Goal: Task Accomplishment & Management: Manage account settings

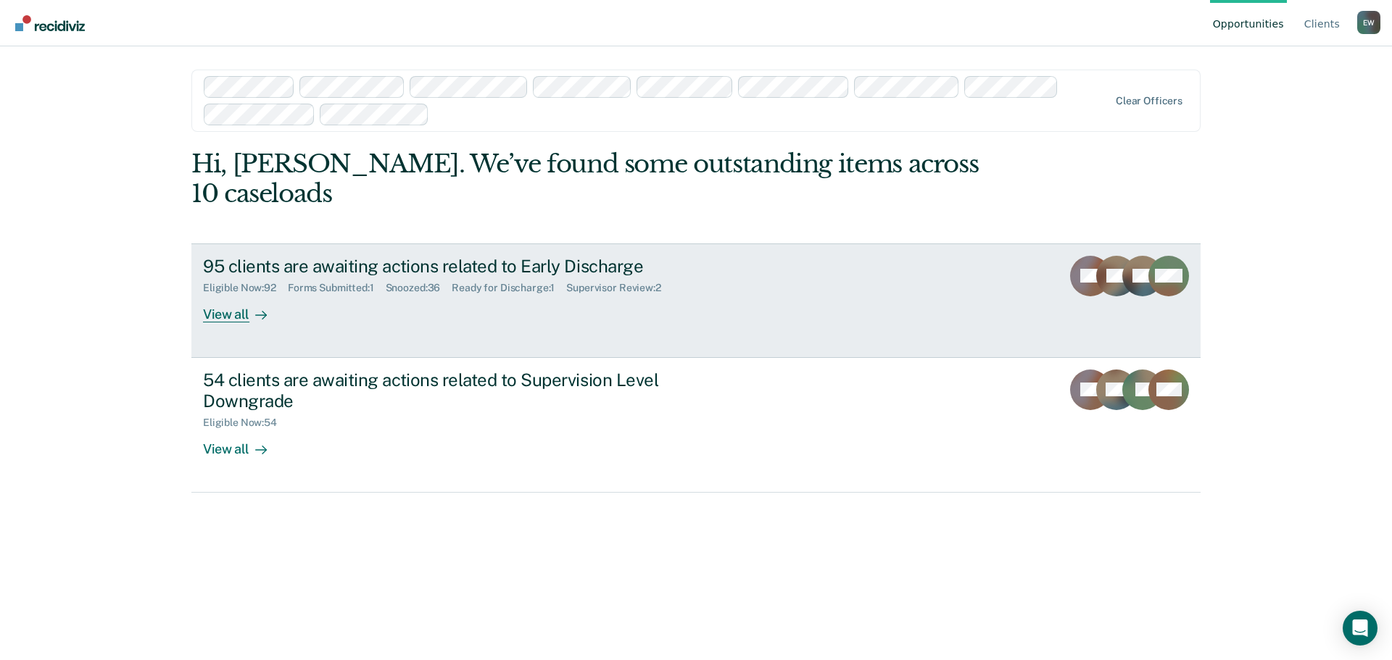
click at [223, 294] on div "View all" at bounding box center [243, 308] width 81 height 28
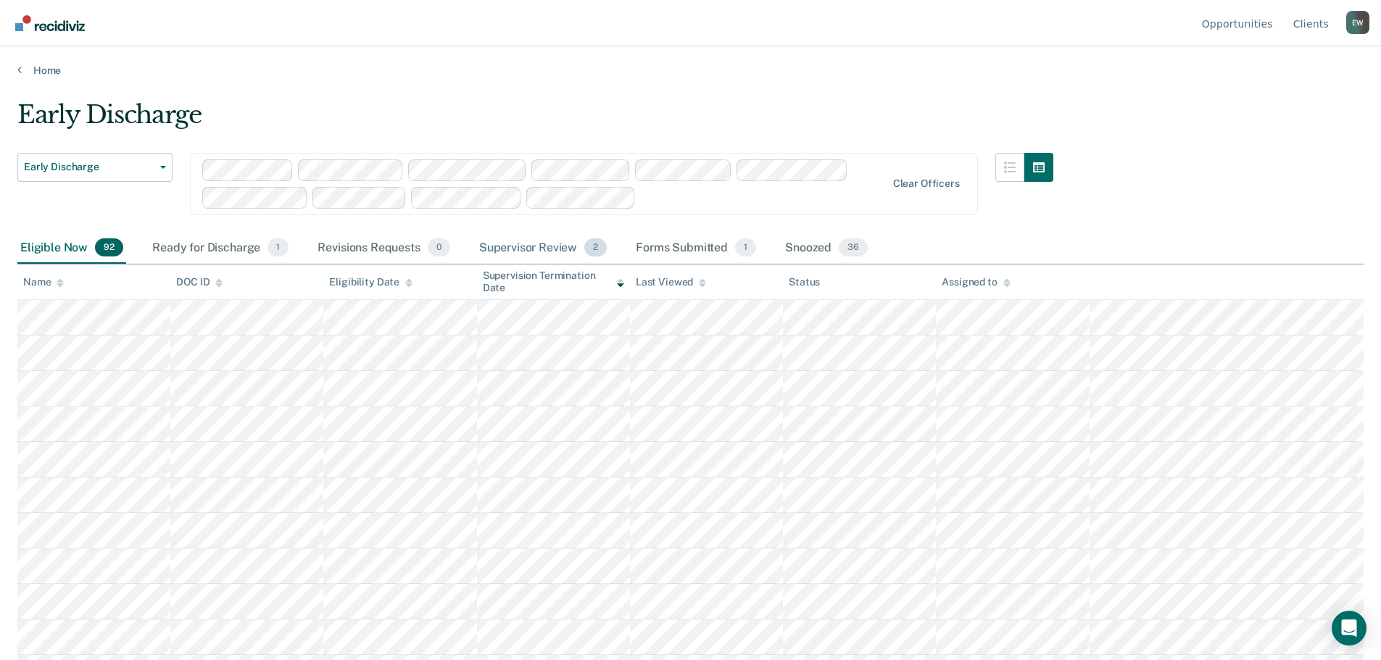
click at [544, 249] on div "Supervisor Review 2" at bounding box center [543, 249] width 134 height 32
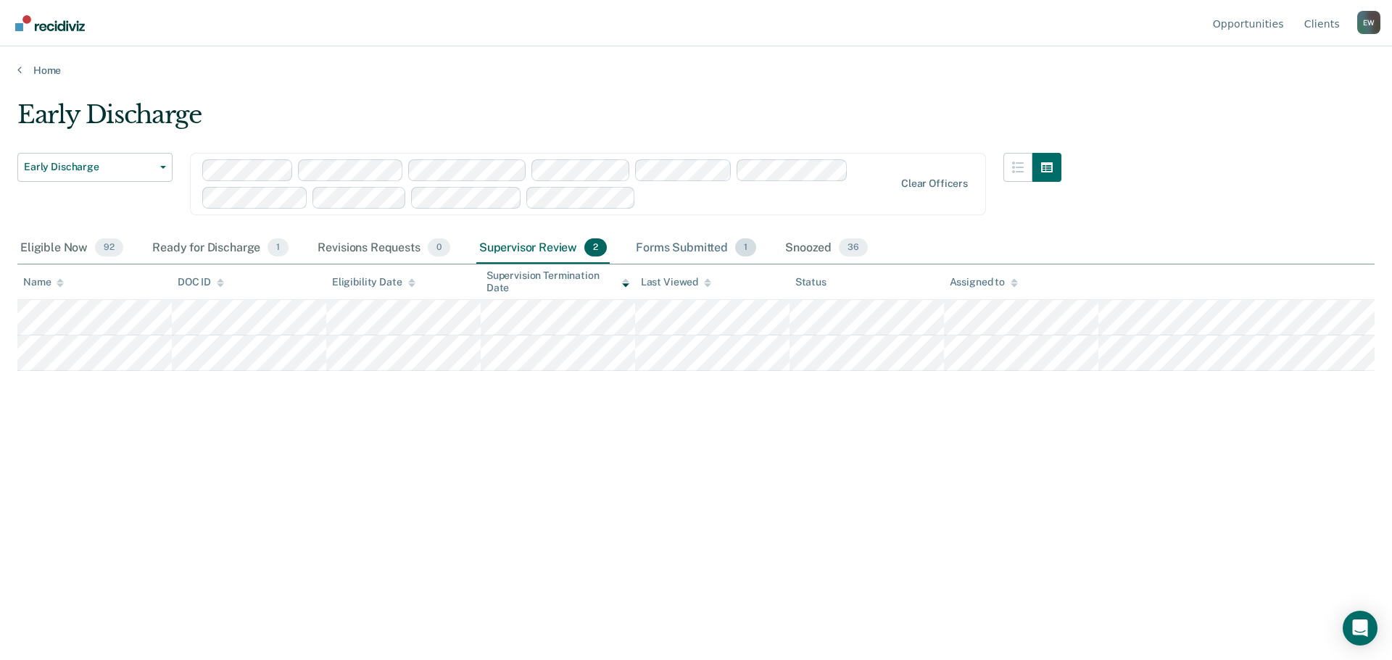
click at [679, 248] on div "Forms Submitted 1" at bounding box center [696, 249] width 126 height 32
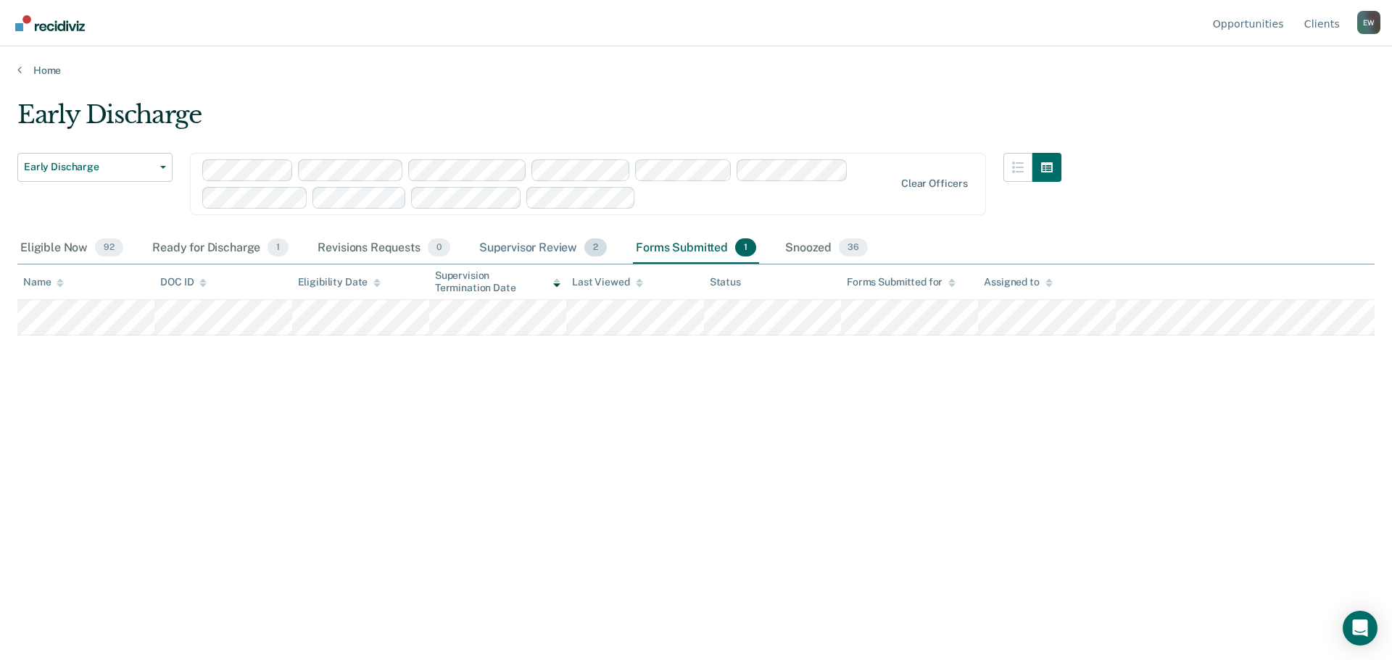
click at [518, 247] on div "Supervisor Review 2" at bounding box center [543, 249] width 134 height 32
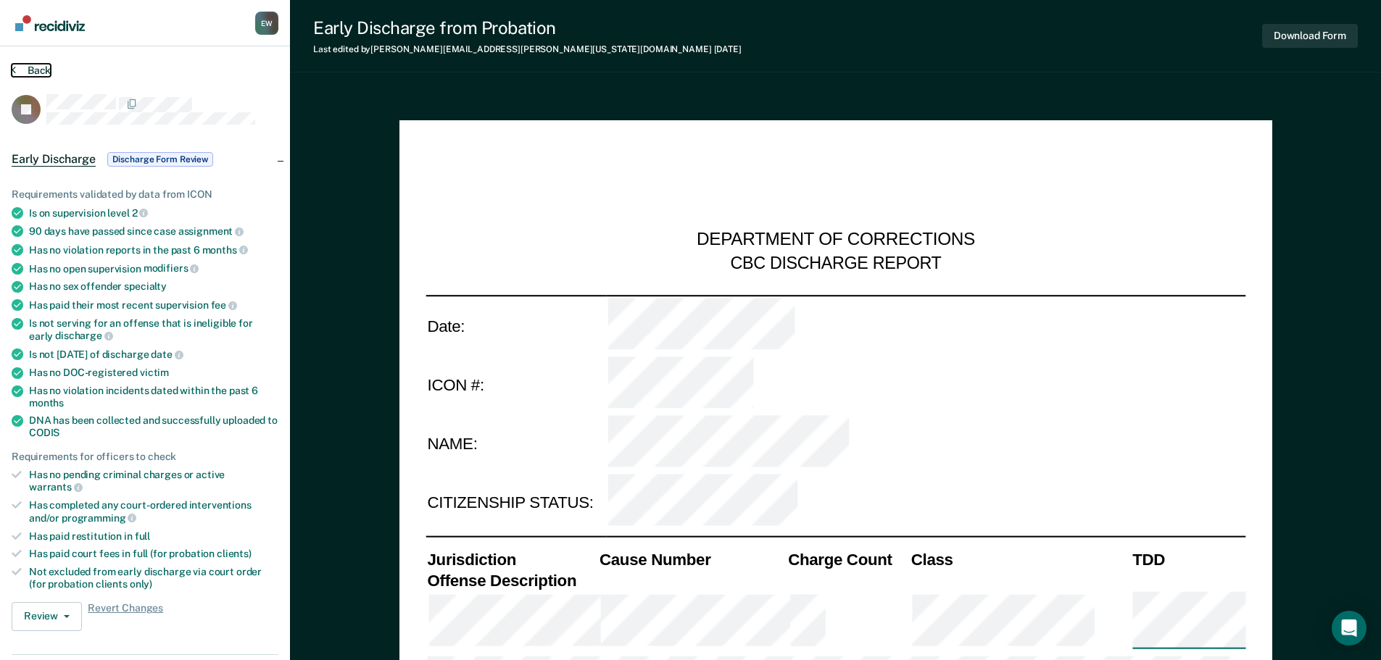
click at [36, 70] on button "Back" at bounding box center [31, 70] width 39 height 13
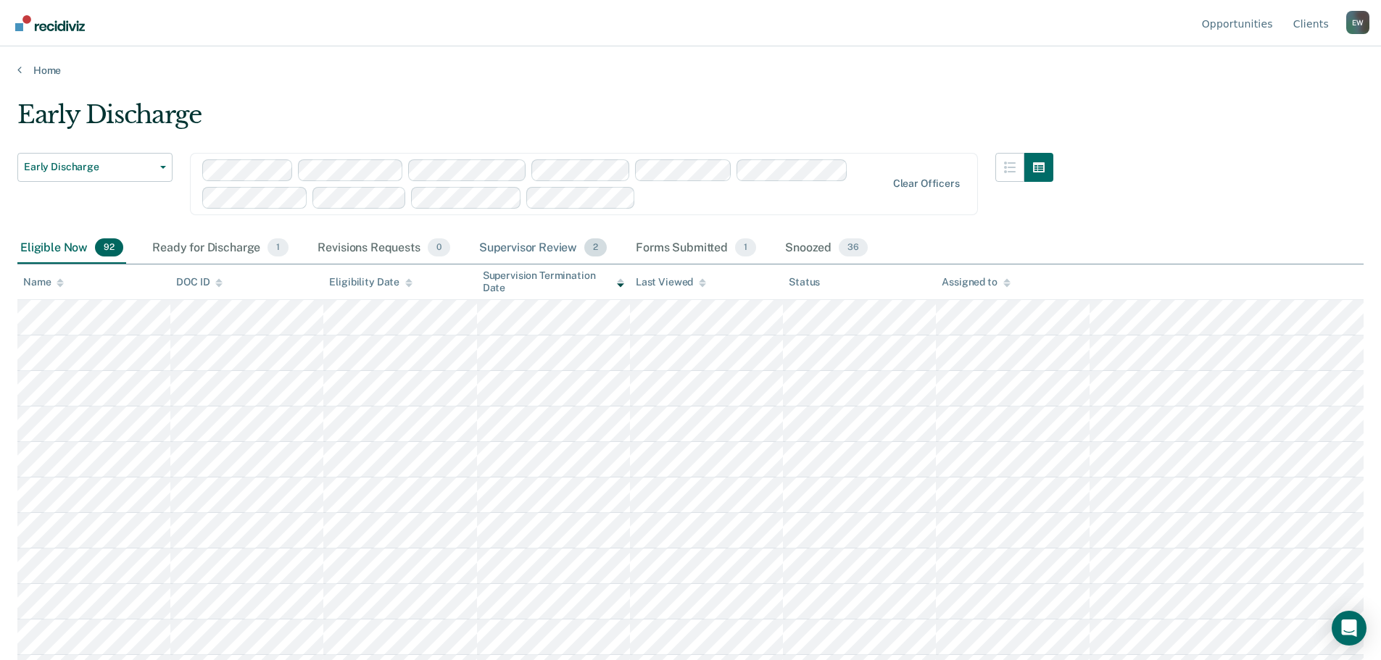
click at [528, 246] on div "Supervisor Review 2" at bounding box center [543, 249] width 134 height 32
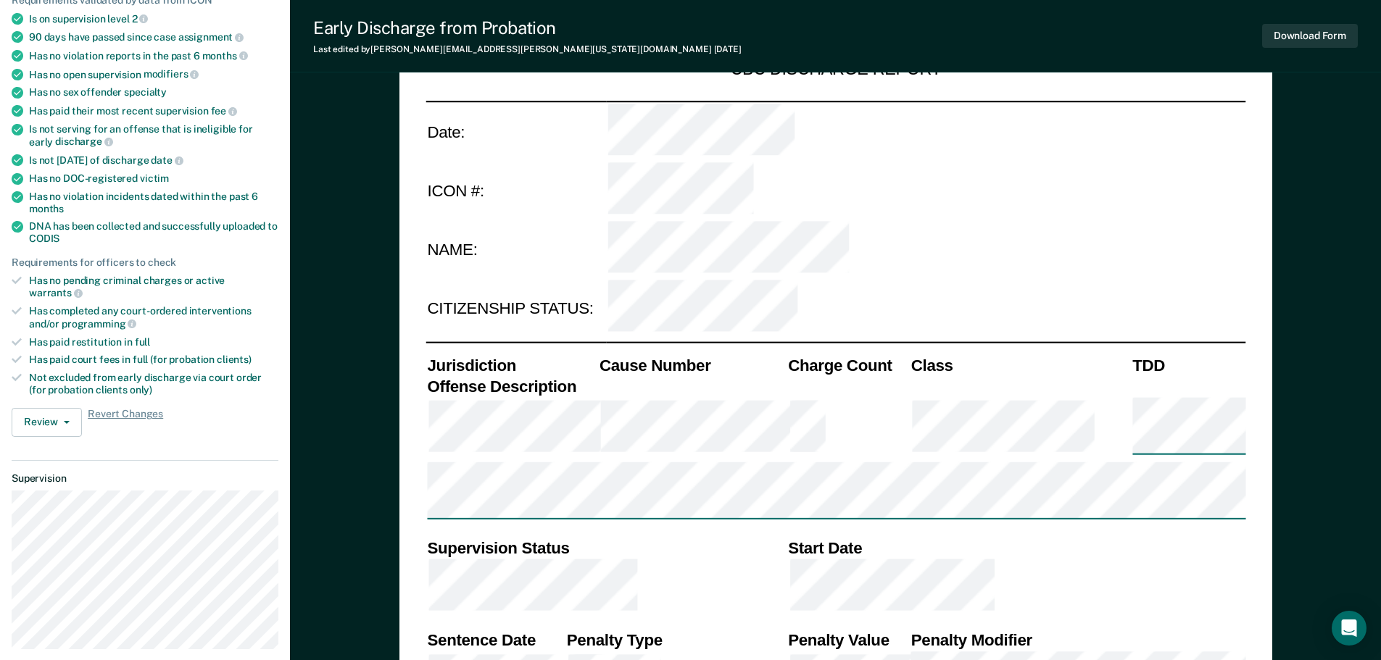
scroll to position [217, 0]
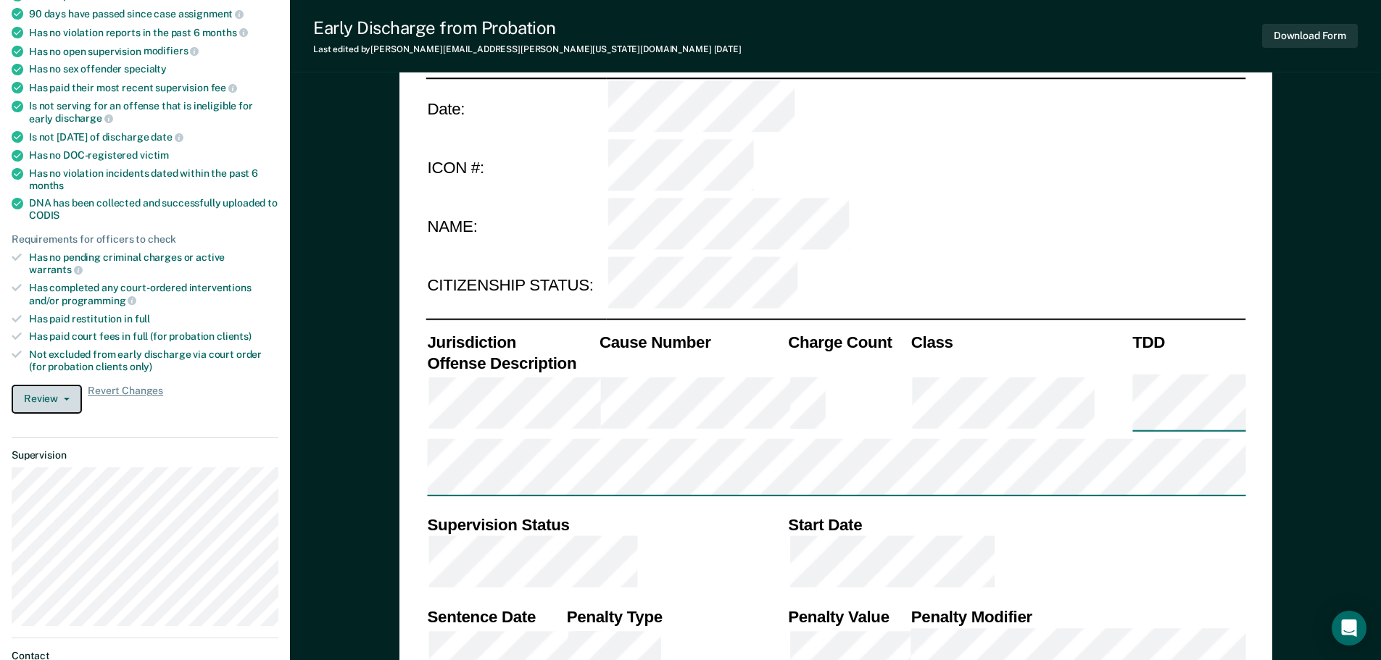
click at [48, 385] on button "Review" at bounding box center [47, 399] width 70 height 29
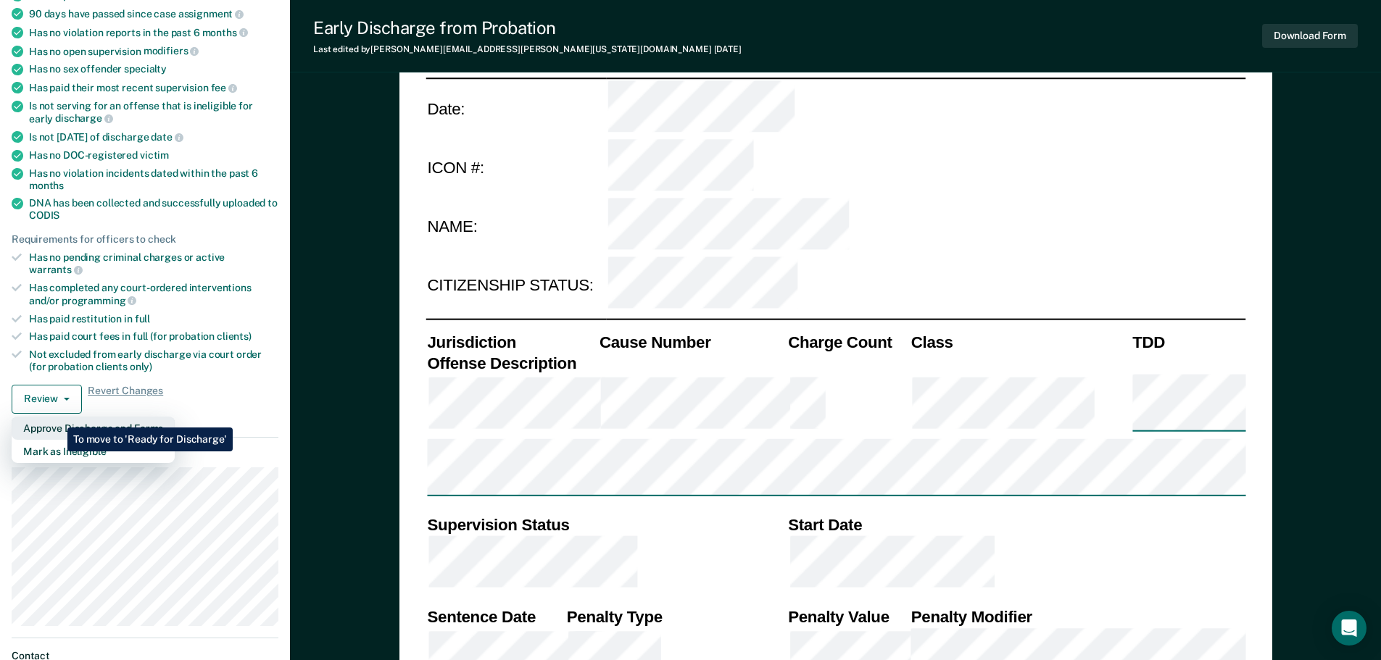
click at [57, 417] on button "Approve Discharge and Forms" at bounding box center [93, 428] width 163 height 23
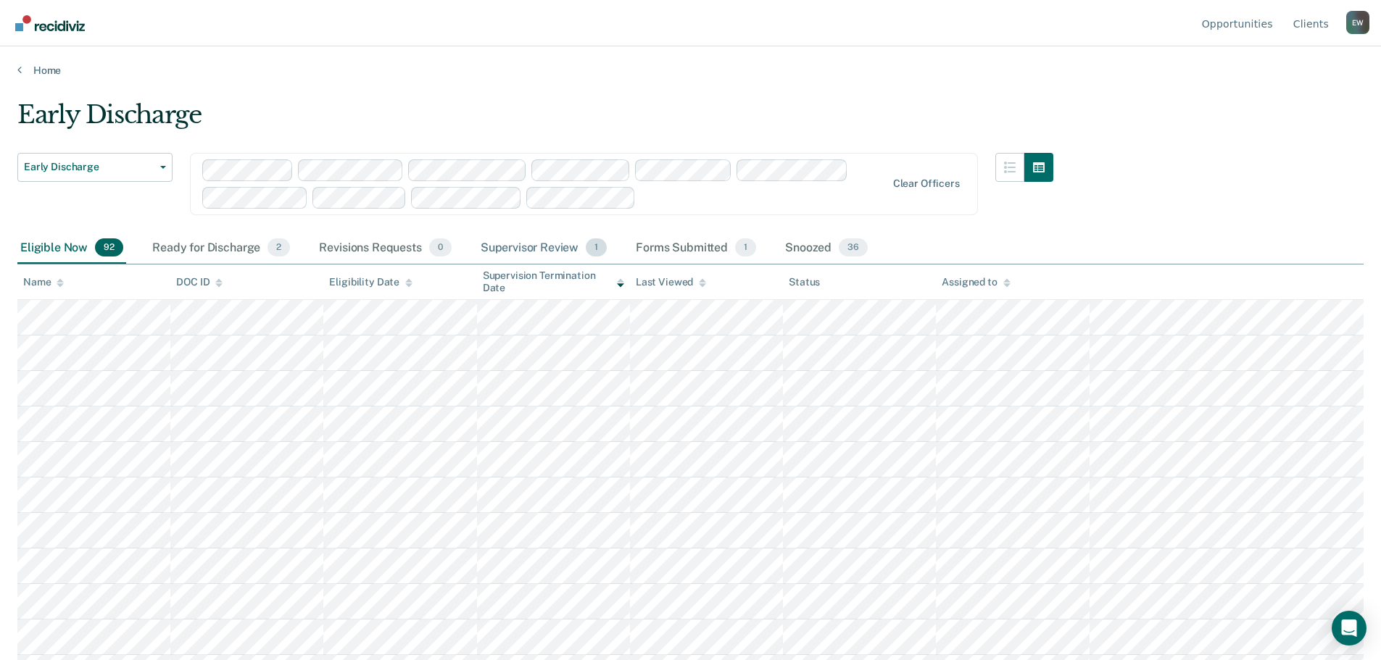
click at [534, 246] on div "Supervisor Review 1" at bounding box center [544, 249] width 133 height 32
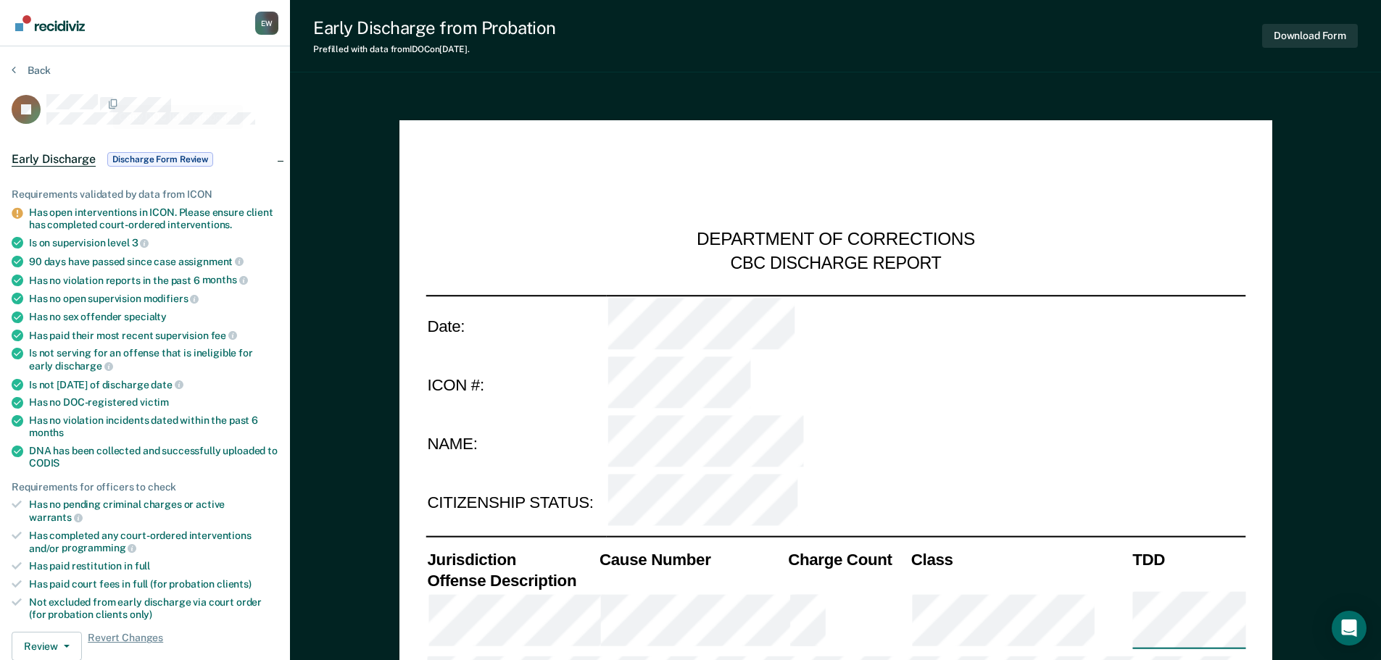
type textarea "x"
click at [43, 70] on button "Back" at bounding box center [31, 70] width 39 height 13
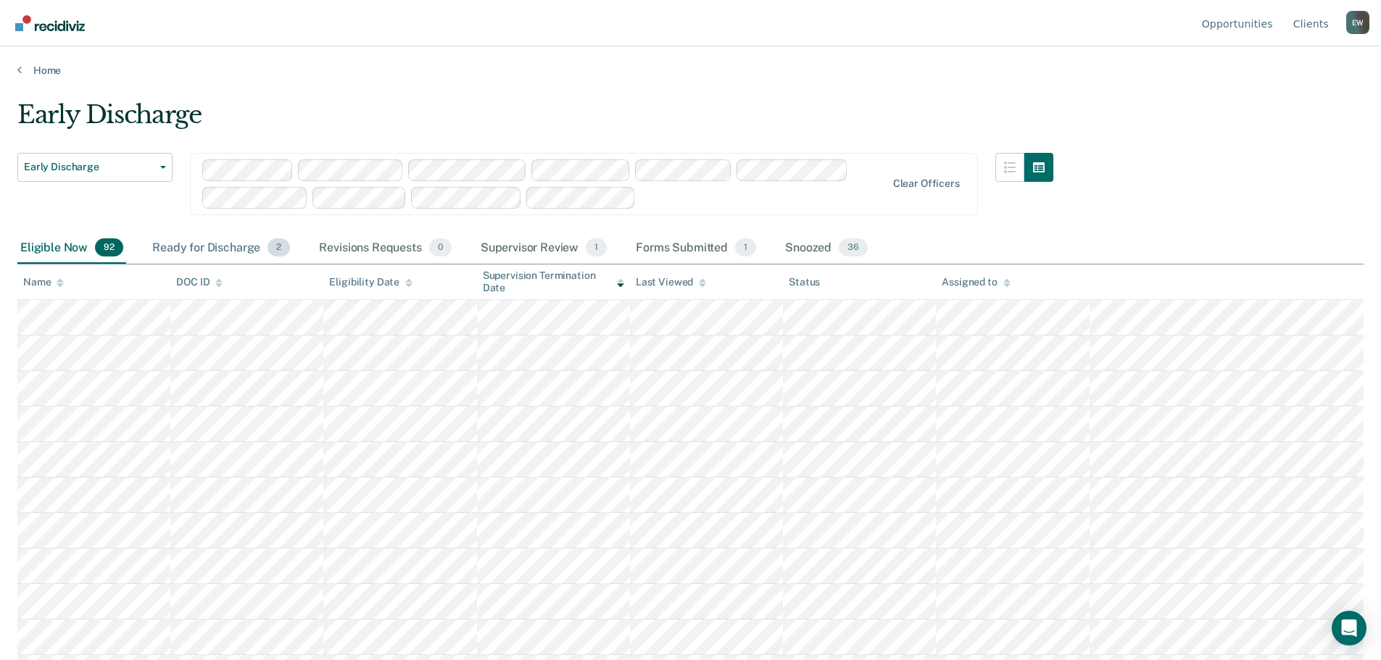
click at [201, 246] on div "Ready for Discharge 2" at bounding box center [221, 249] width 144 height 32
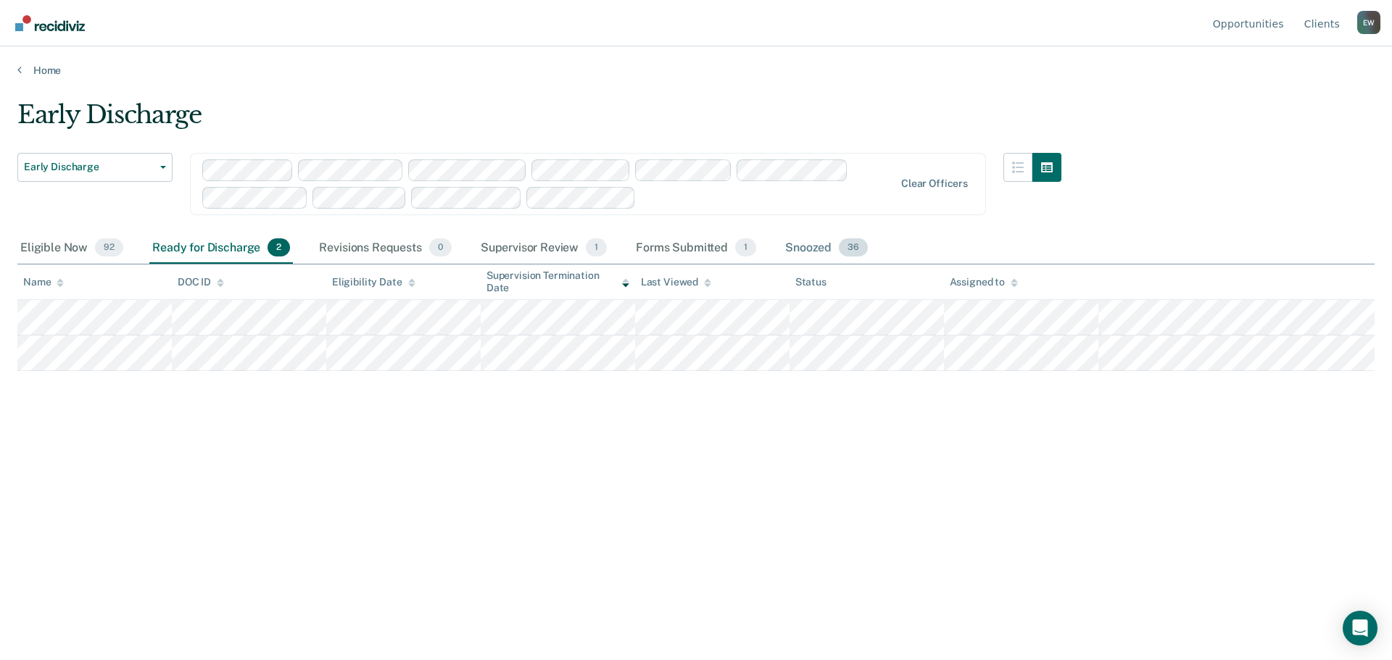
click at [800, 247] on div "Snoozed 36" at bounding box center [826, 249] width 88 height 32
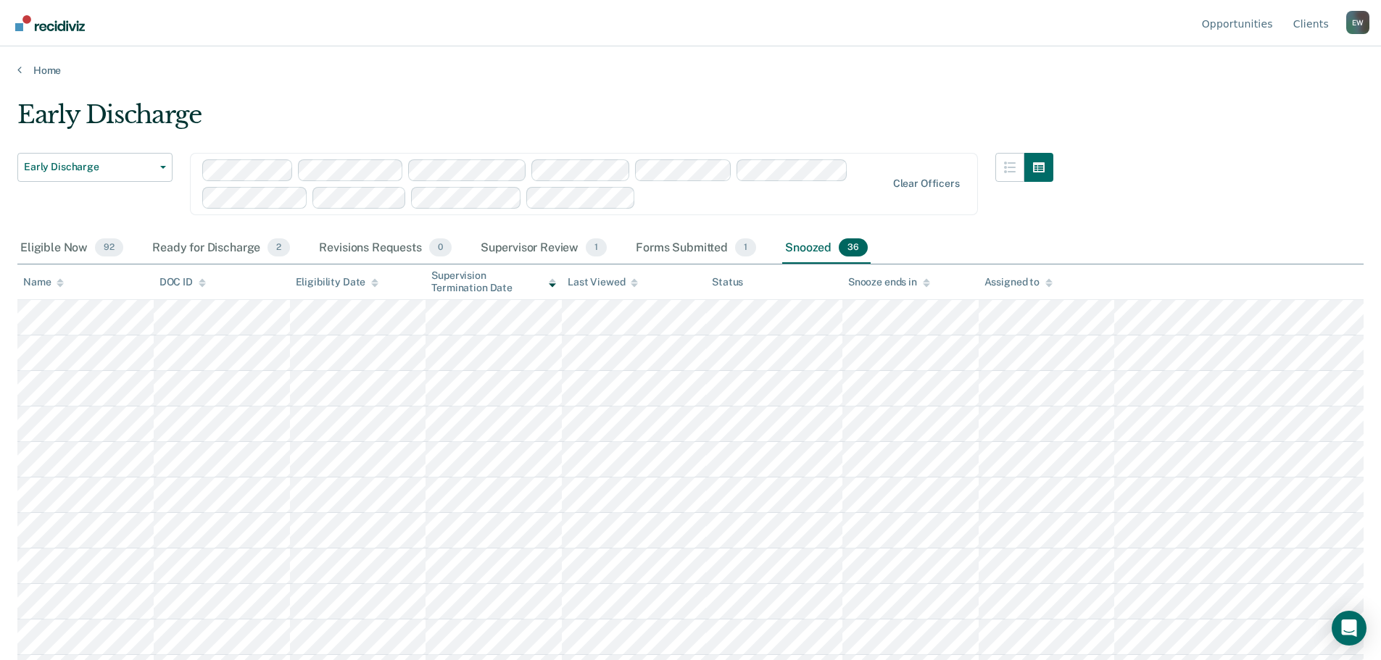
click at [515, 94] on main "Early Discharge Early Discharge Early Discharge Supervision Level Downgrade Cle…" at bounding box center [690, 366] width 1381 height 579
click at [1029, 281] on div "Assigned to" at bounding box center [1018, 282] width 68 height 12
click at [59, 244] on div "Eligible Now 92" at bounding box center [71, 249] width 109 height 32
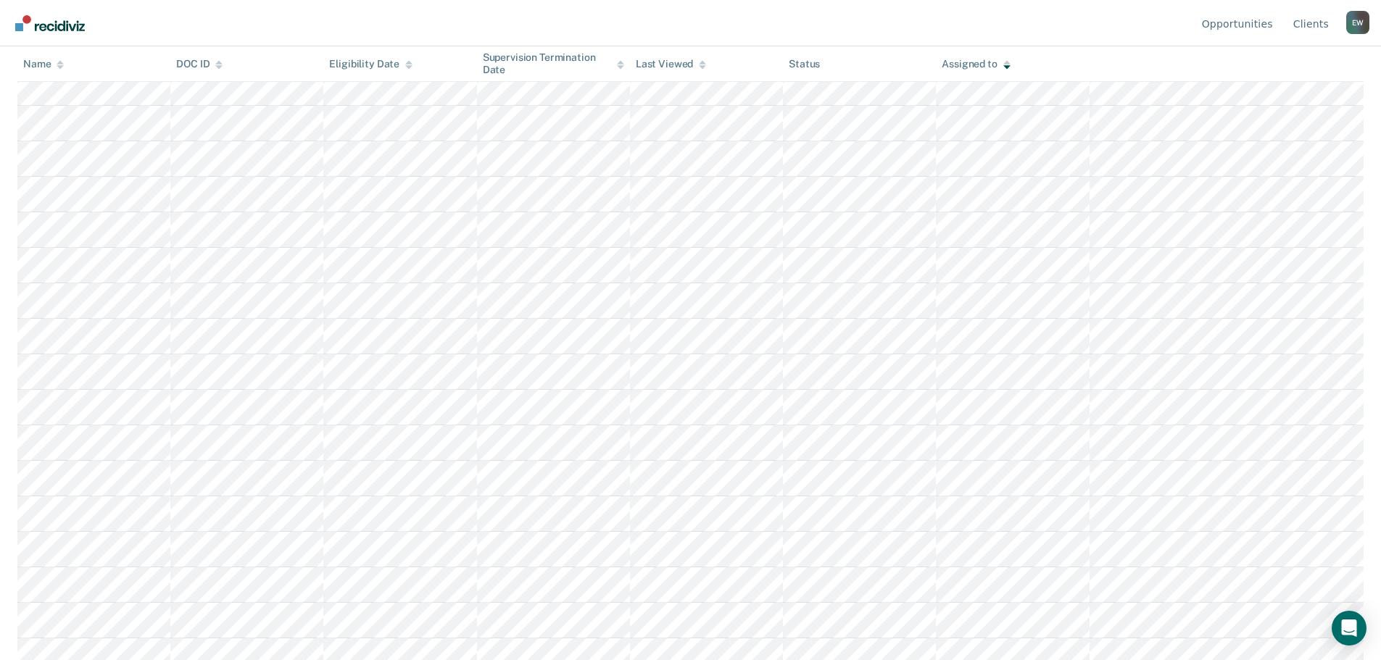
scroll to position [734, 0]
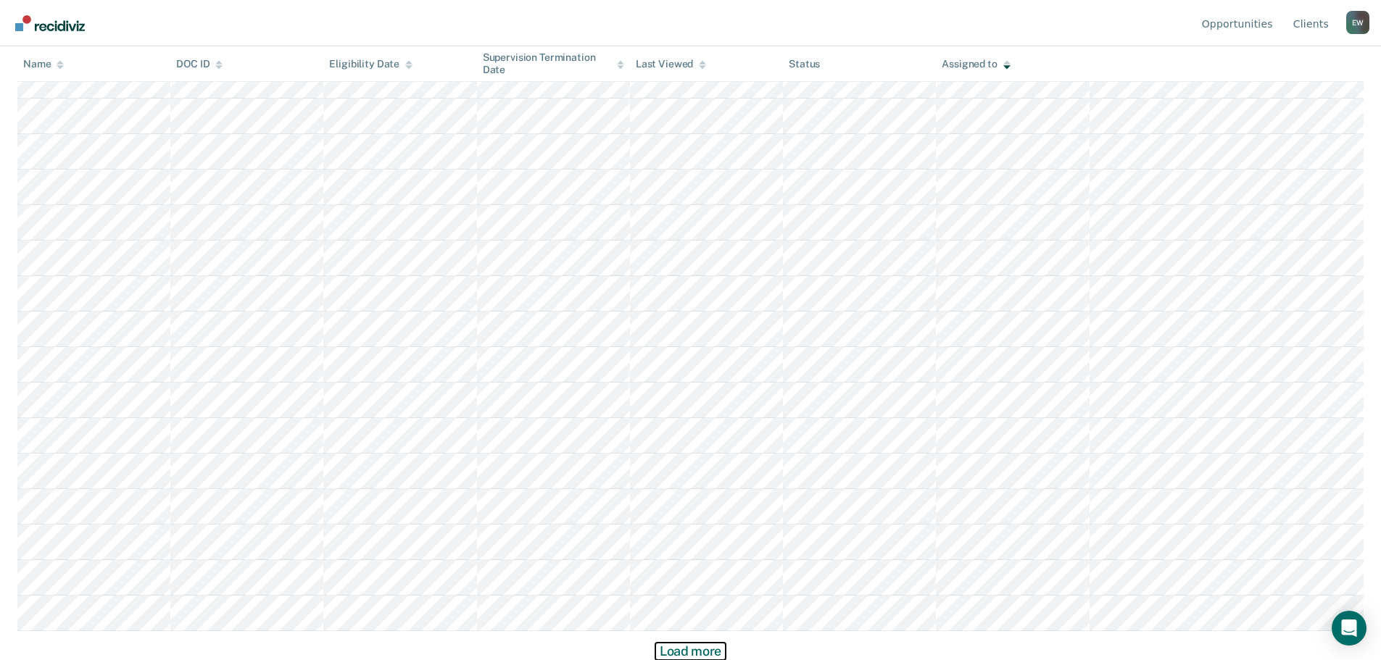
click at [684, 651] on button "Load more" at bounding box center [690, 651] width 70 height 17
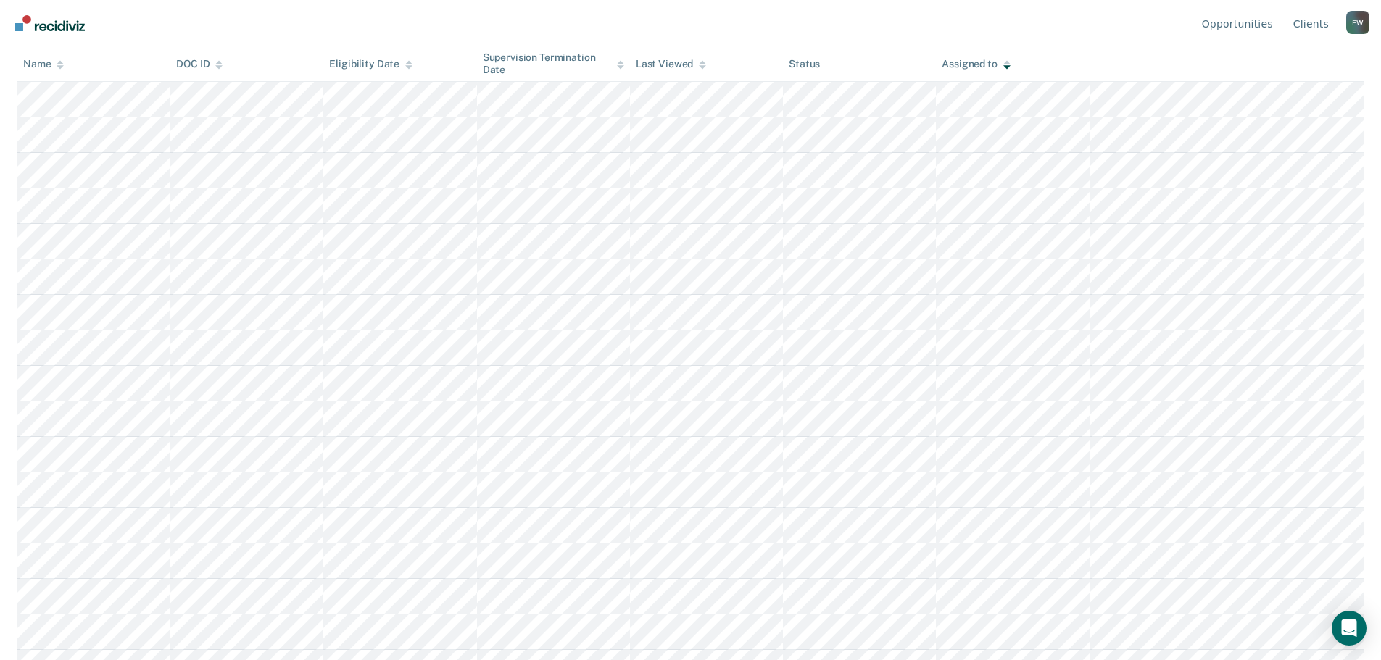
scroll to position [1800, 0]
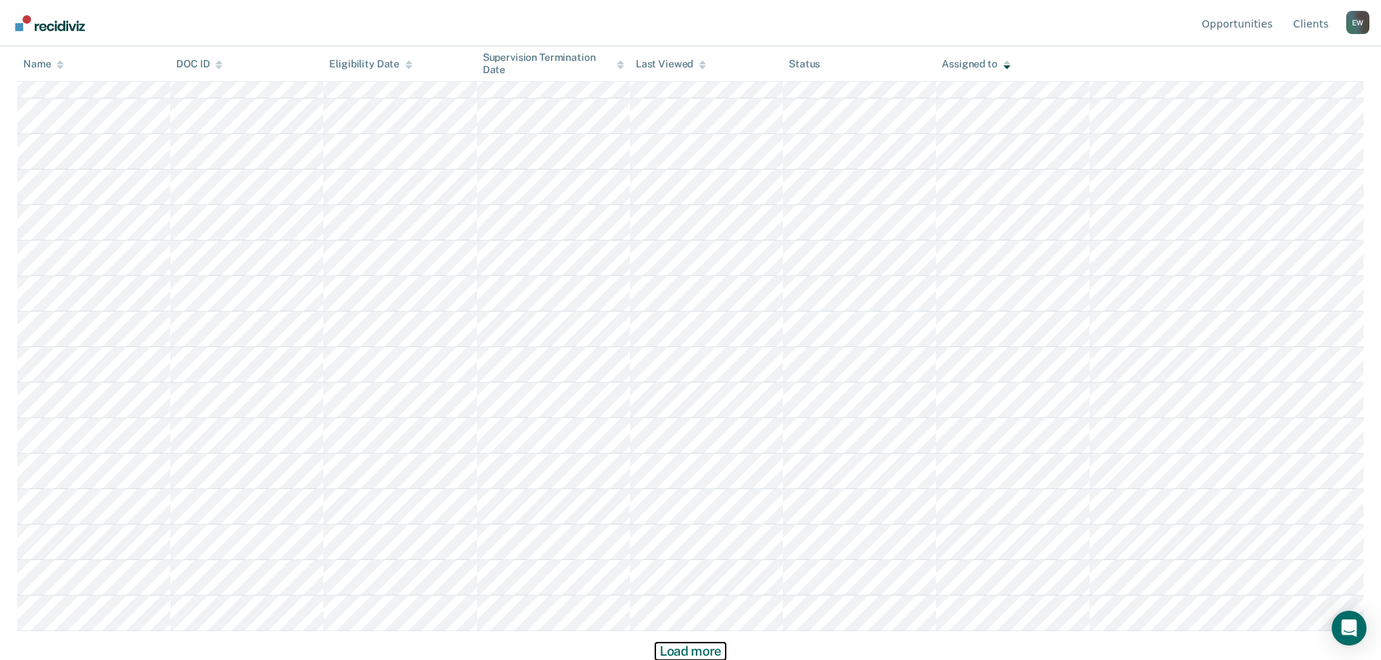
click at [692, 647] on button "Load more" at bounding box center [690, 651] width 70 height 17
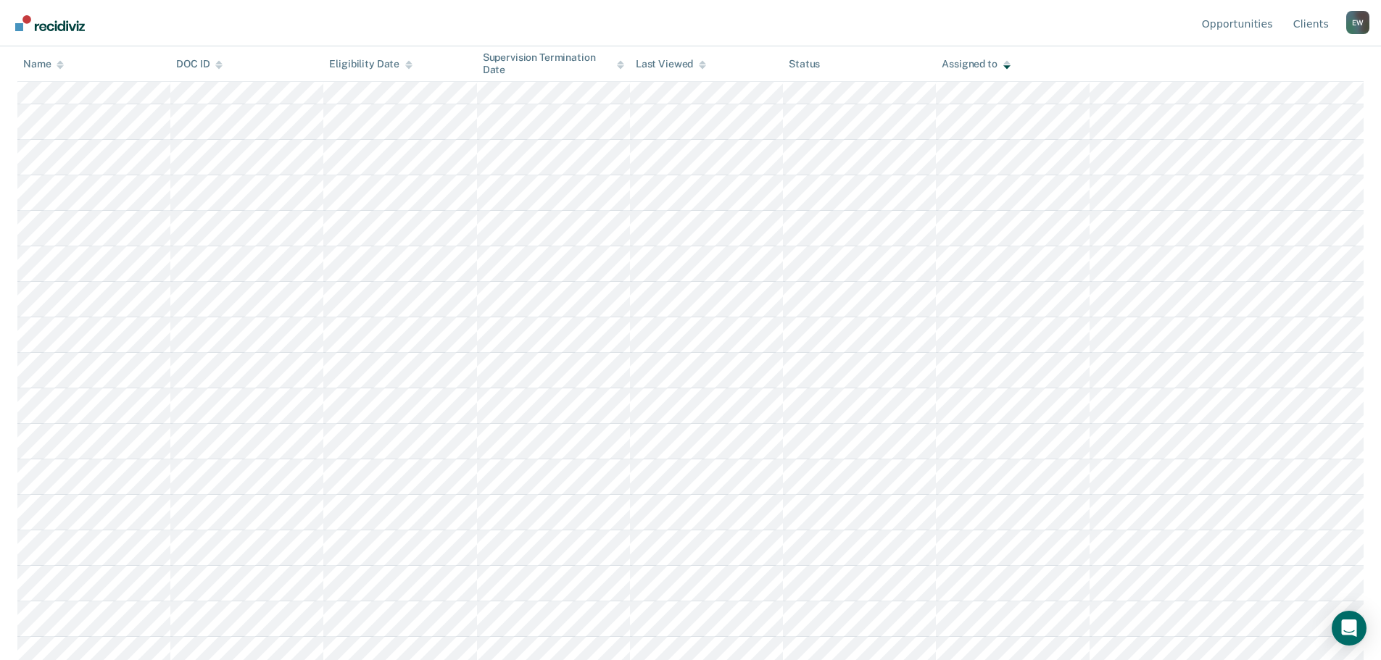
scroll to position [2866, 0]
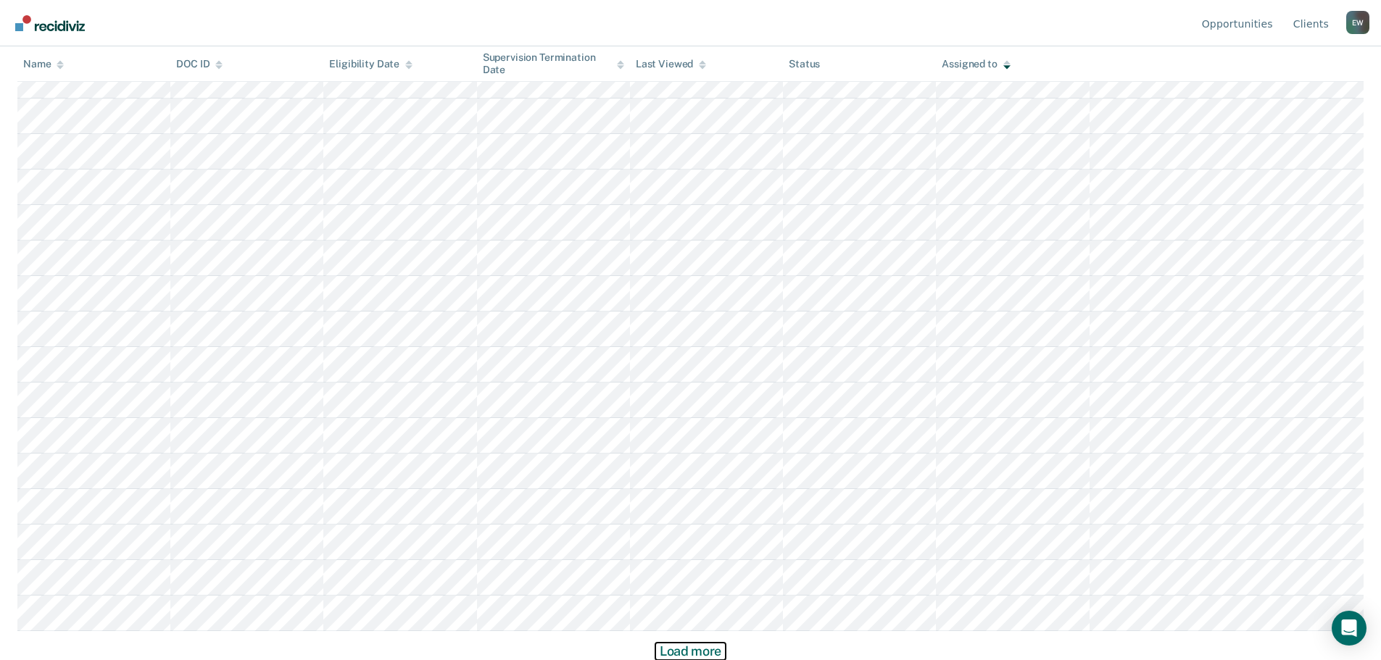
click at [681, 653] on button "Load more" at bounding box center [690, 651] width 70 height 17
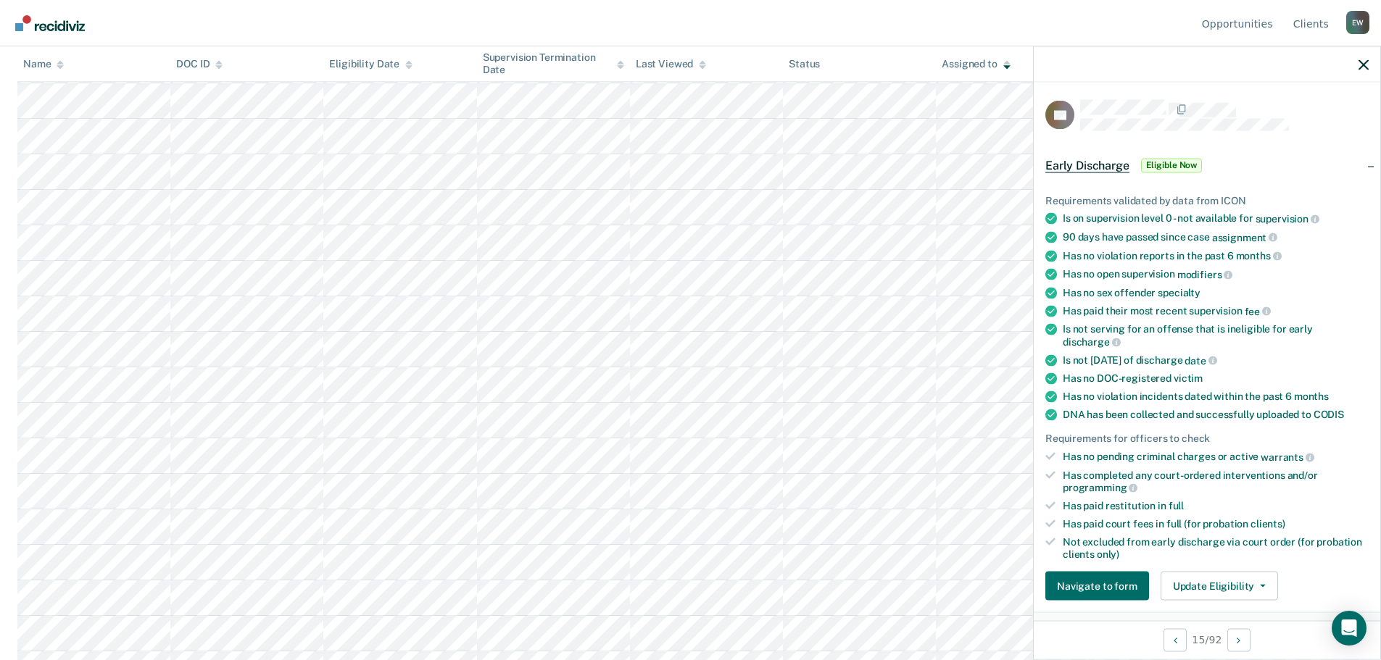
scroll to position [443, 0]
